Goal: Navigation & Orientation: Understand site structure

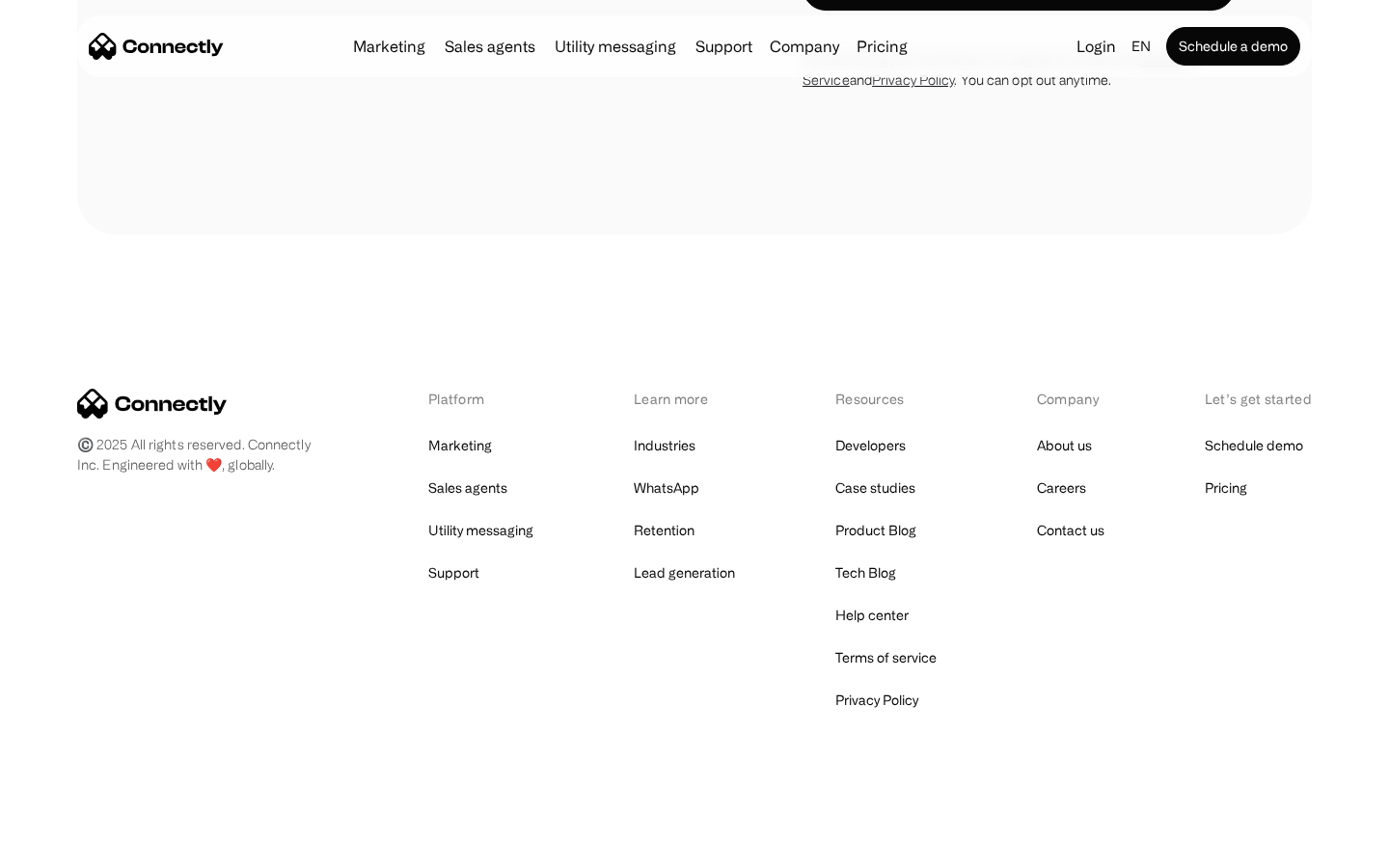
scroll to position [1652, 0]
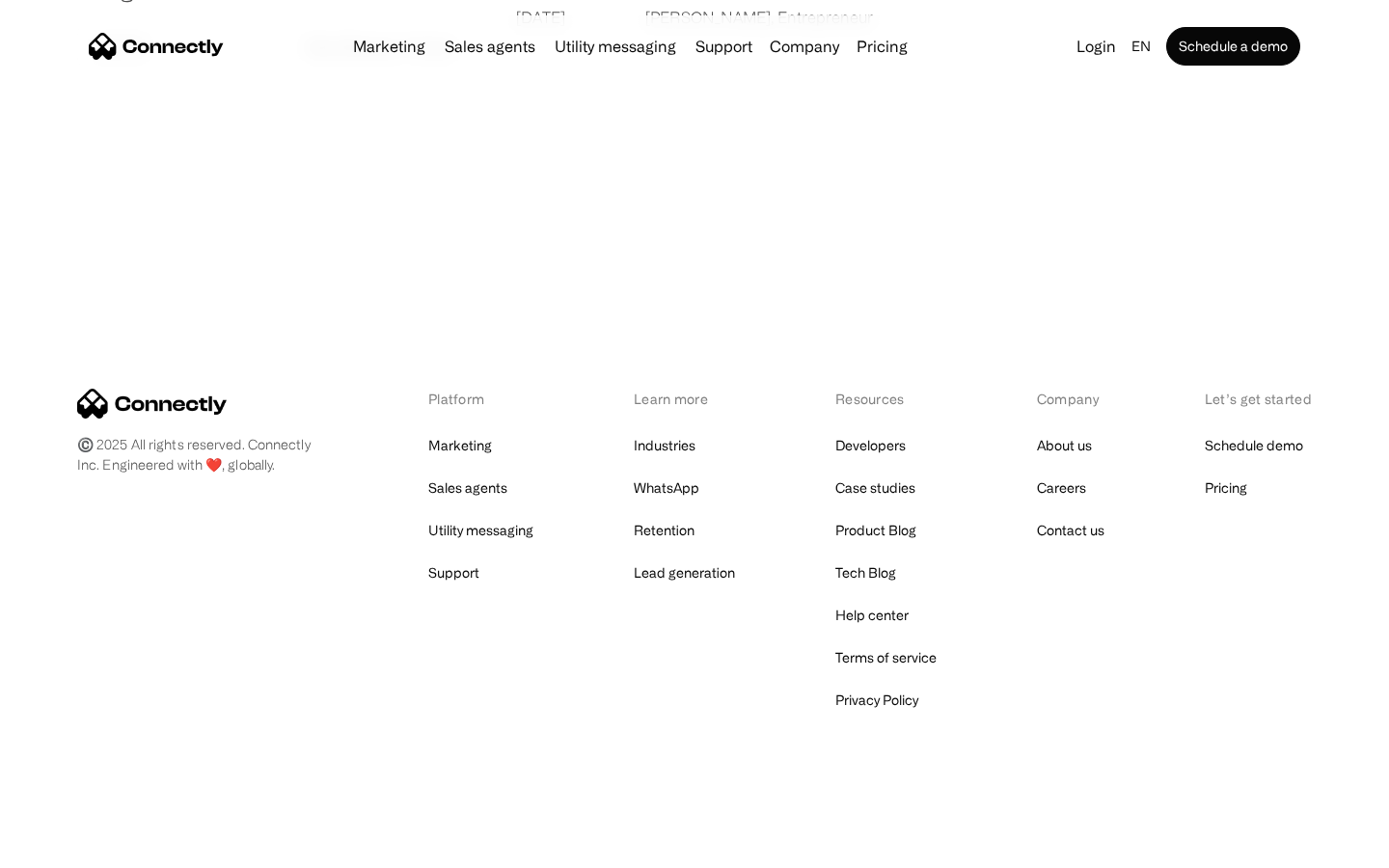
scroll to position [3704, 0]
